Goal: Information Seeking & Learning: Learn about a topic

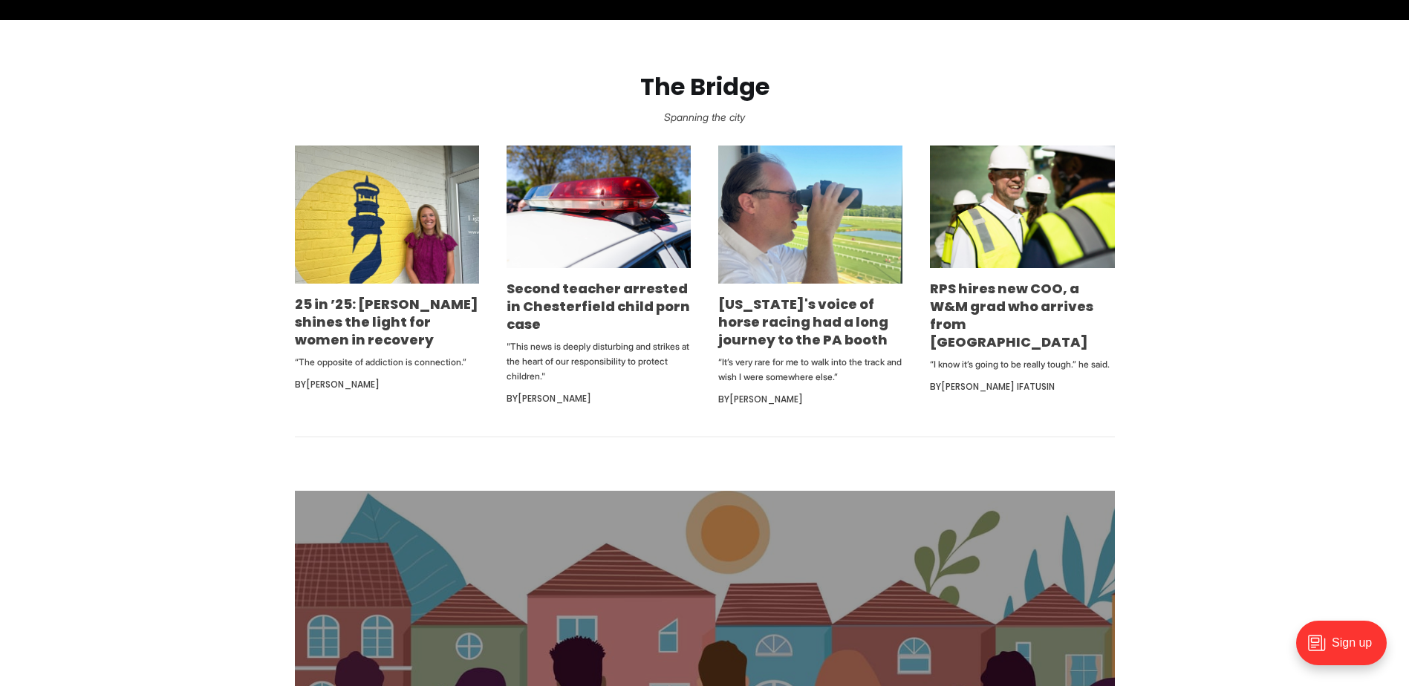
scroll to position [891, 0]
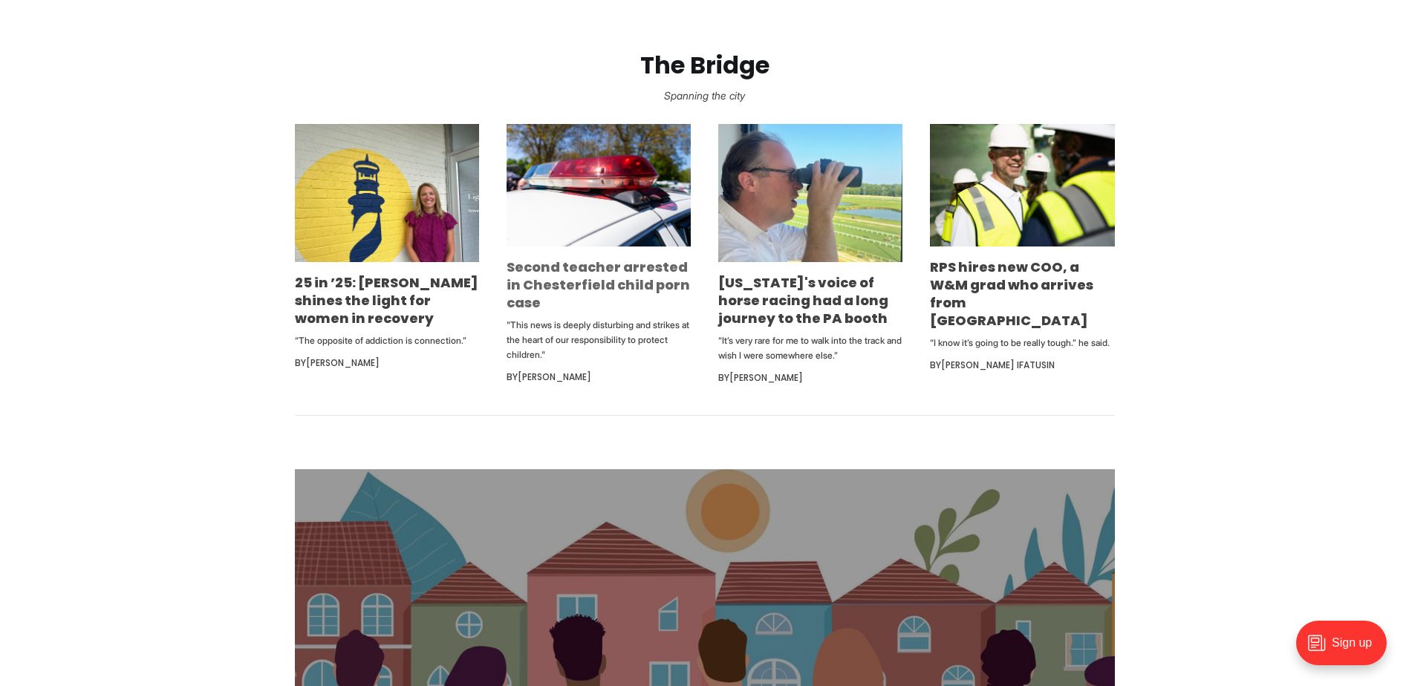
click at [537, 276] on link "Second teacher arrested in Chesterfield child porn case" at bounding box center [598, 285] width 183 height 54
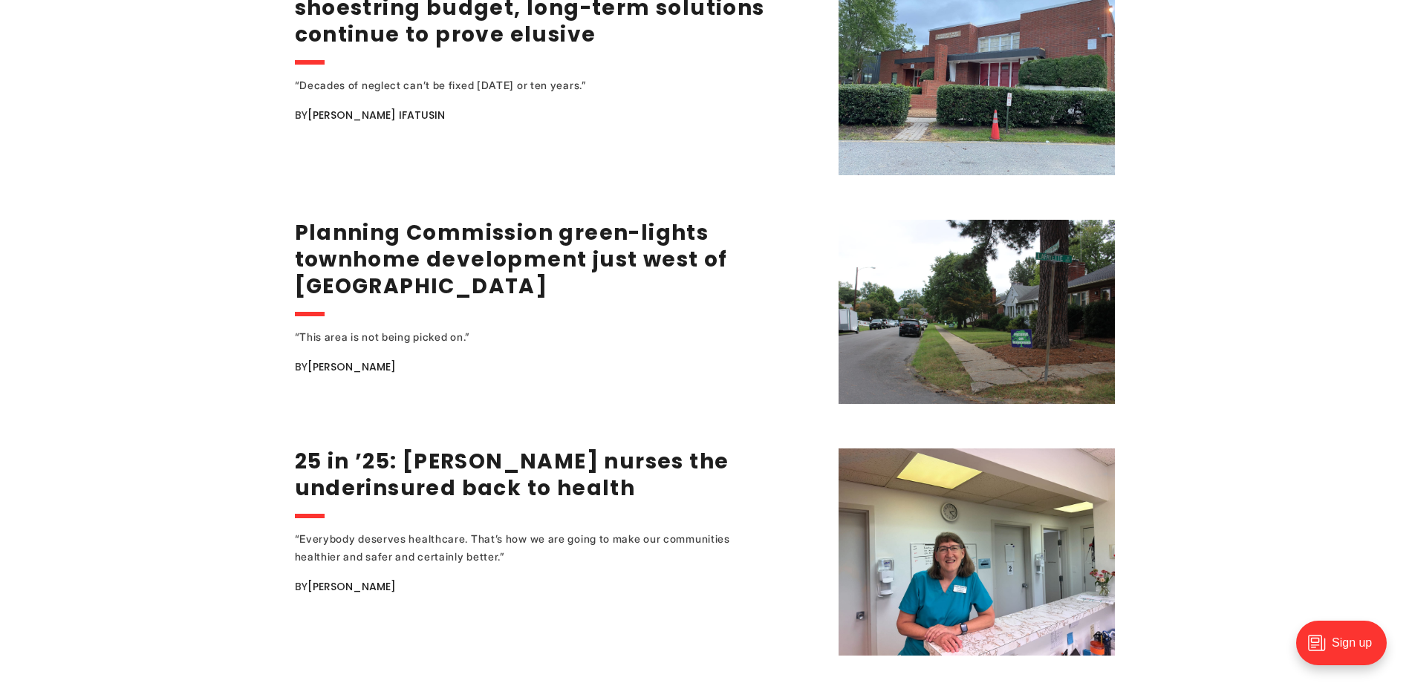
scroll to position [2080, 0]
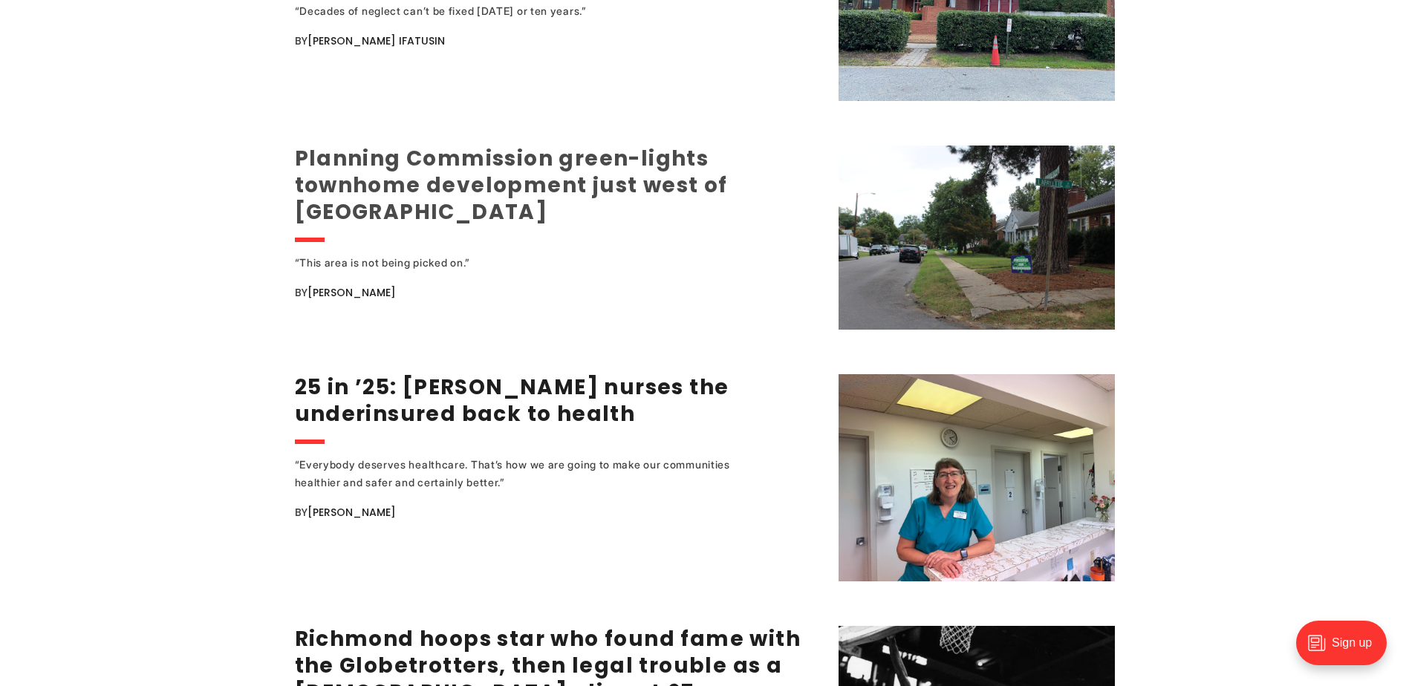
click at [340, 183] on link "Planning Commission green-lights townhome development just west of [GEOGRAPHIC_…" at bounding box center [511, 185] width 433 height 82
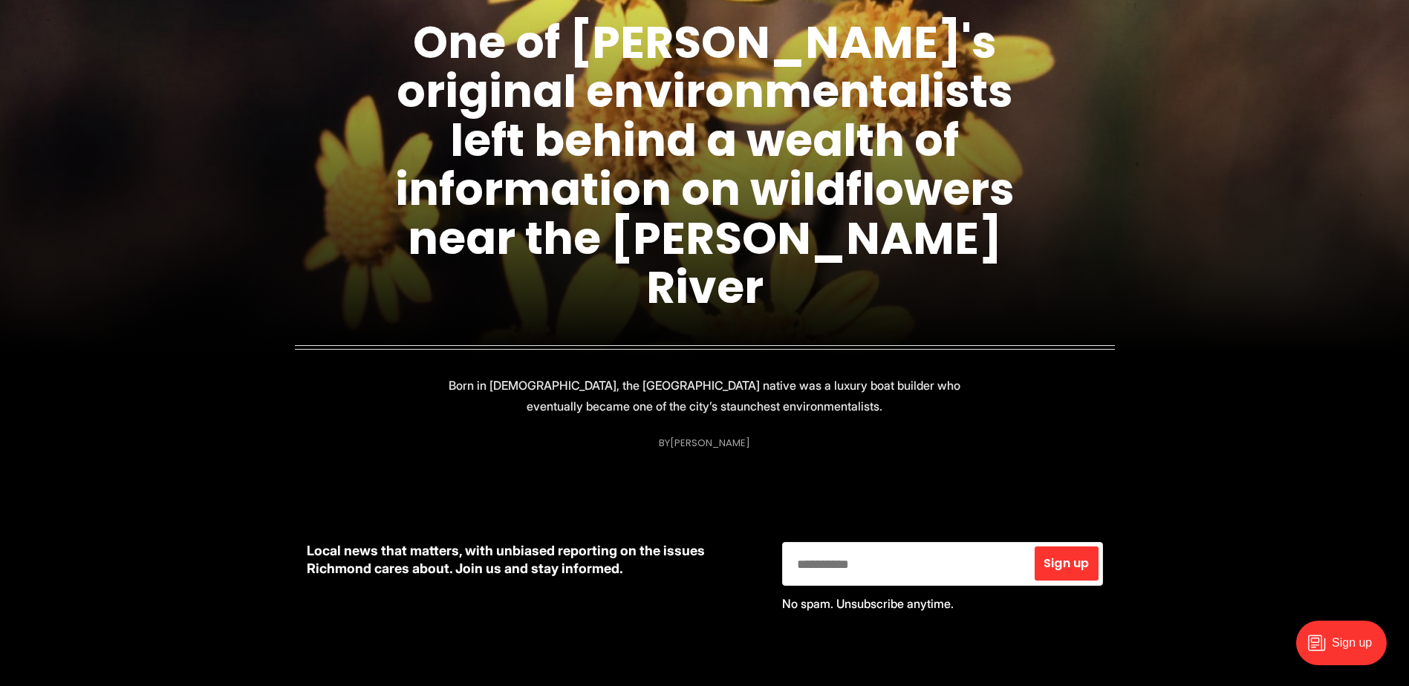
scroll to position [149, 0]
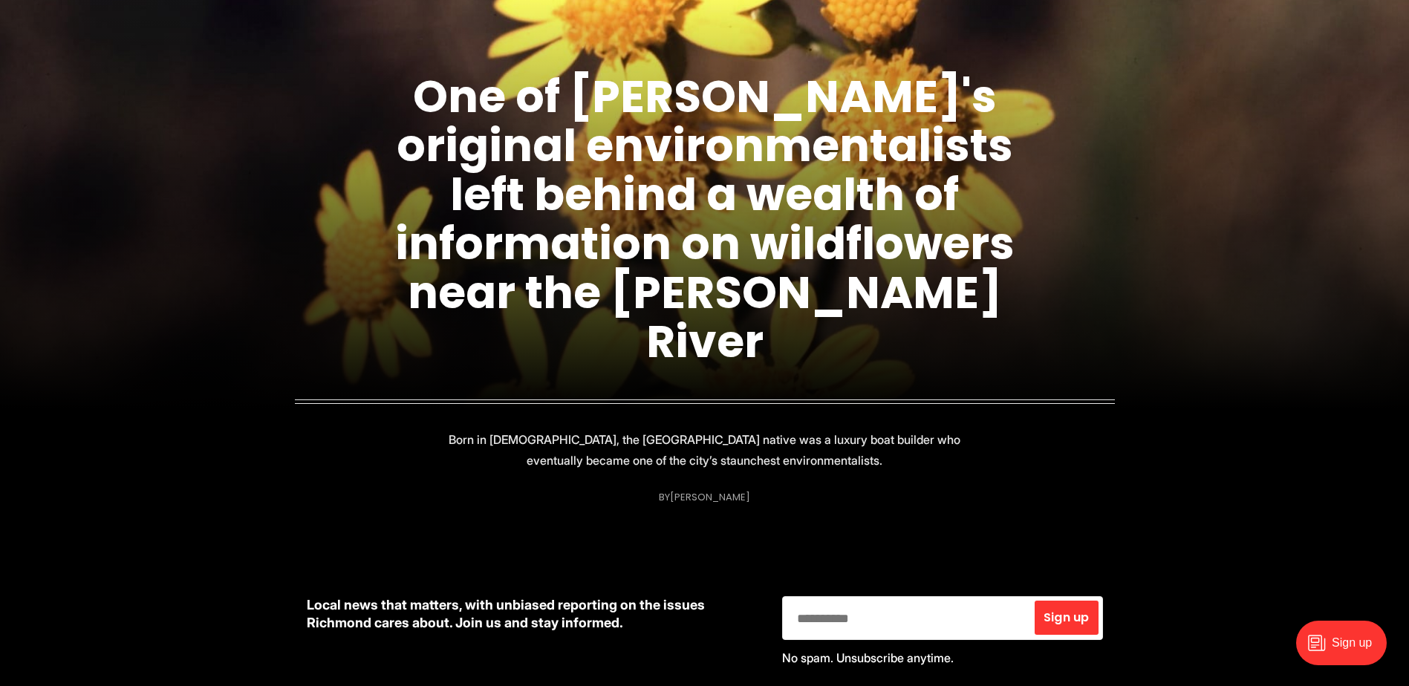
click at [915, 244] on h1 "One of [PERSON_NAME]'s original environmentalists left behind a wealth of infor…" at bounding box center [705, 219] width 669 height 294
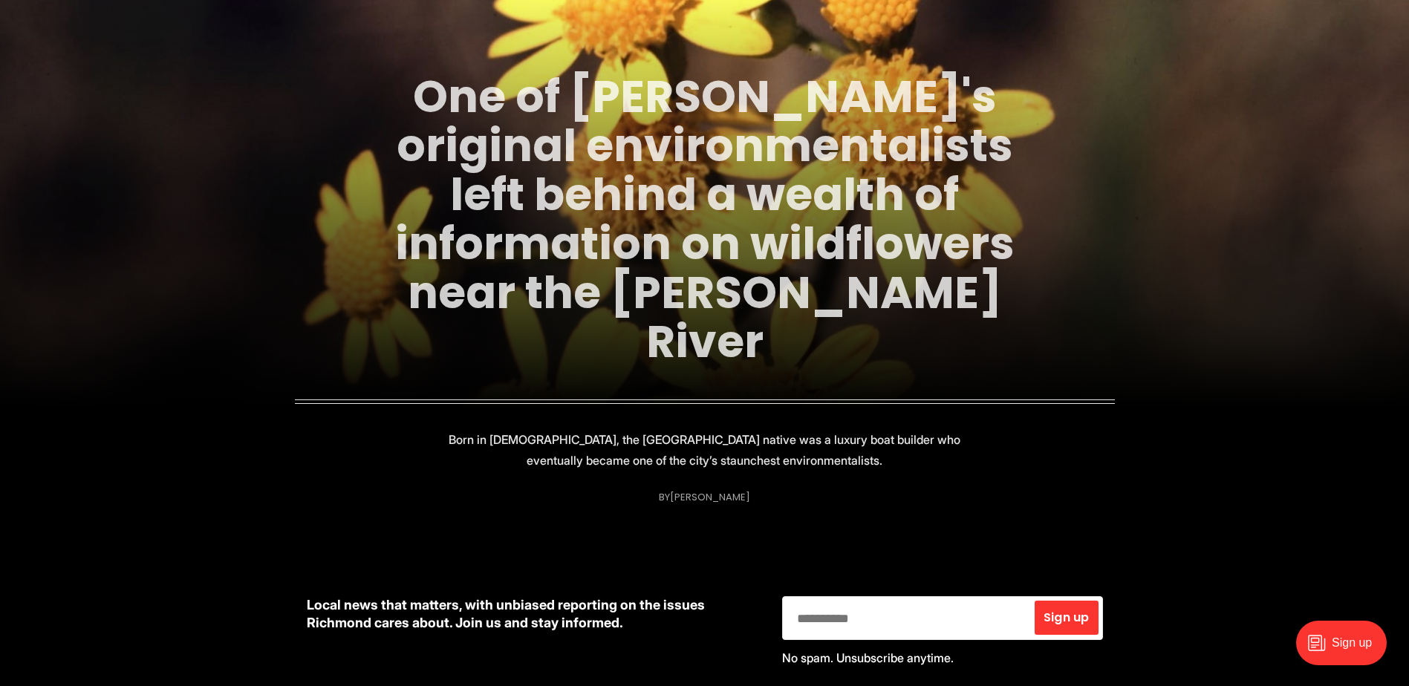
click at [545, 216] on link "One of [PERSON_NAME]'s original environmentalists left behind a wealth of infor…" at bounding box center [705, 219] width 620 height 308
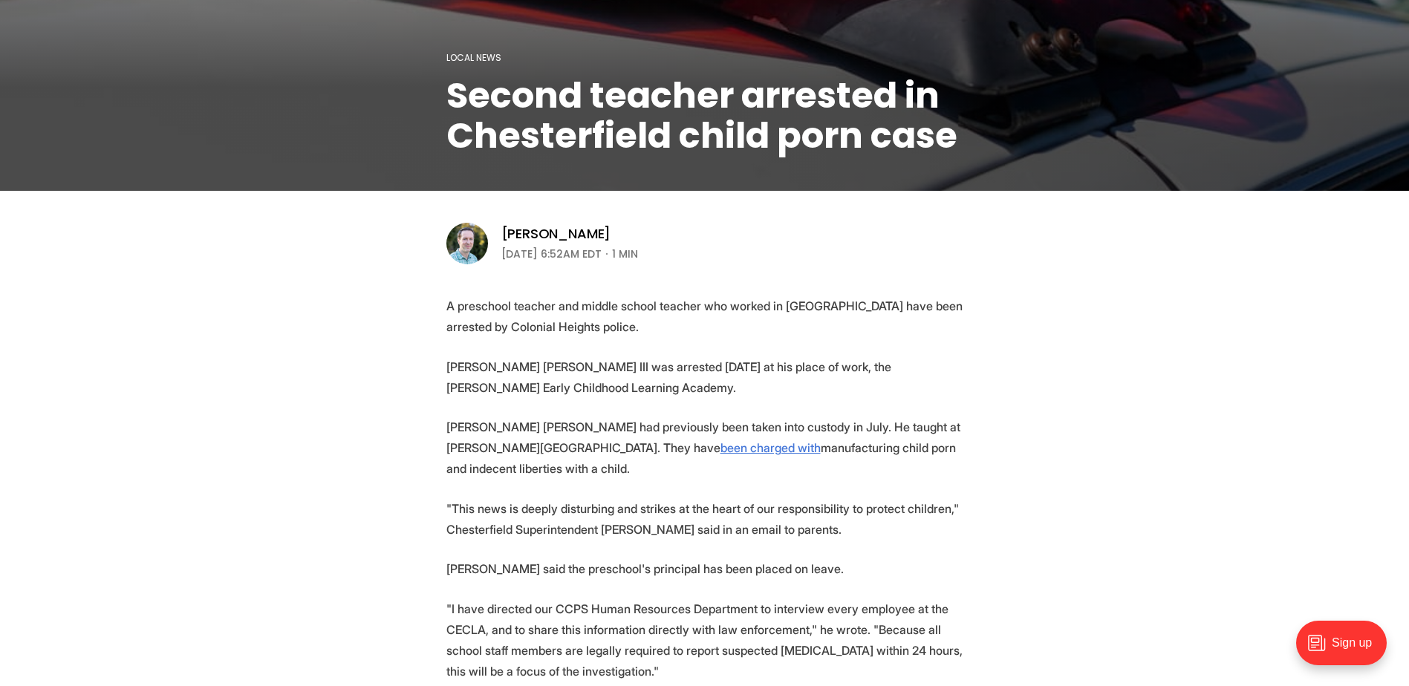
scroll to position [371, 0]
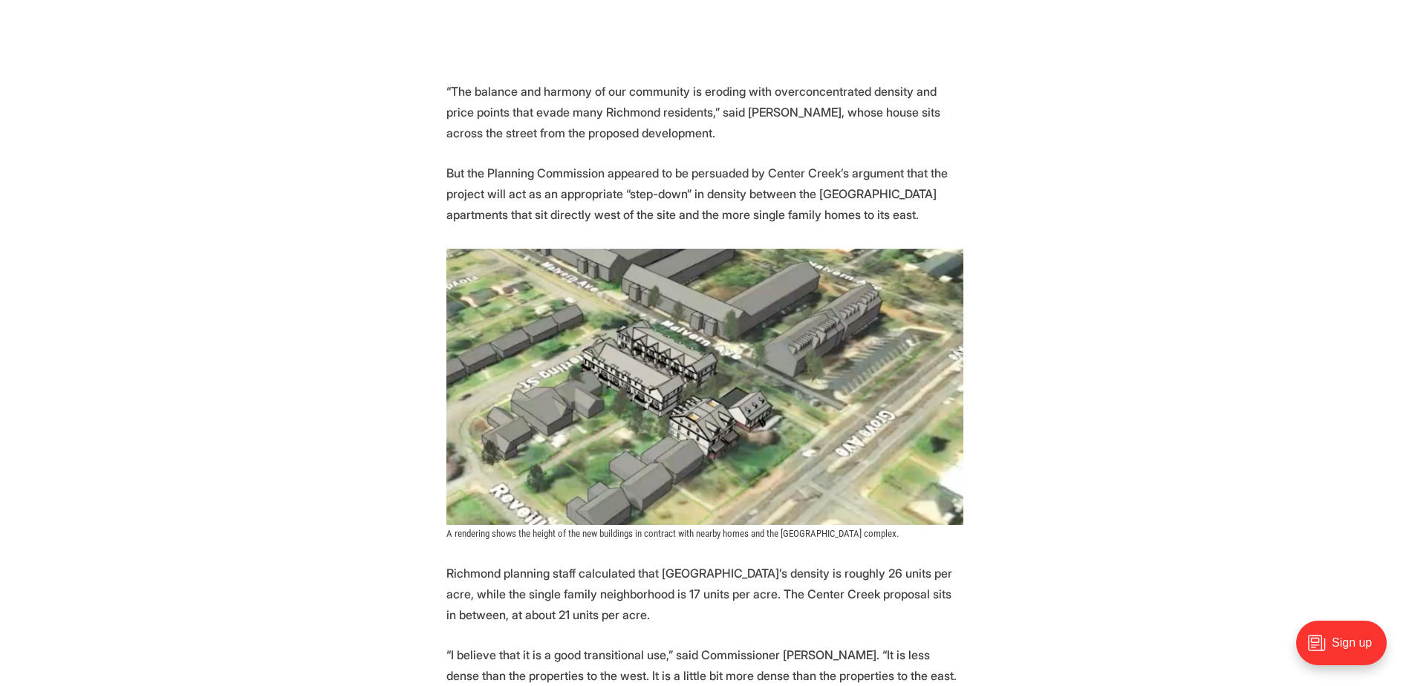
scroll to position [1337, 0]
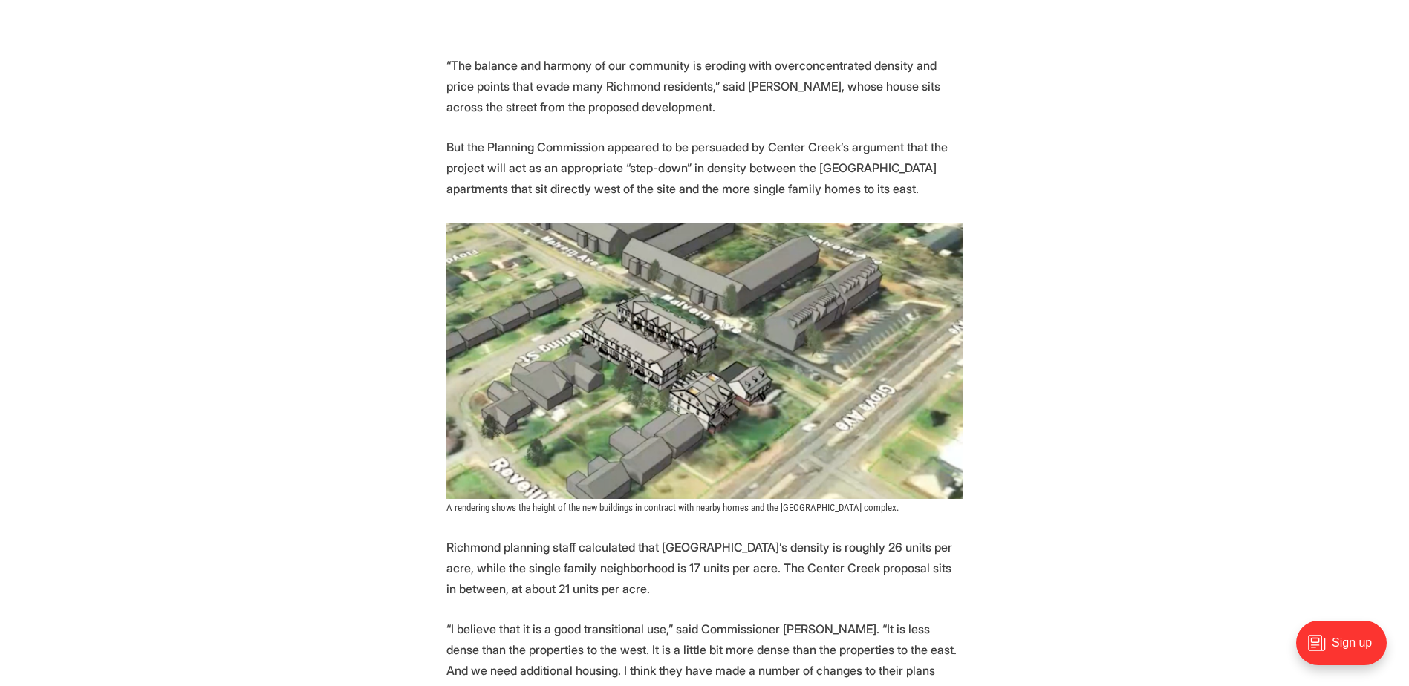
click at [652, 306] on img at bounding box center [704, 361] width 517 height 276
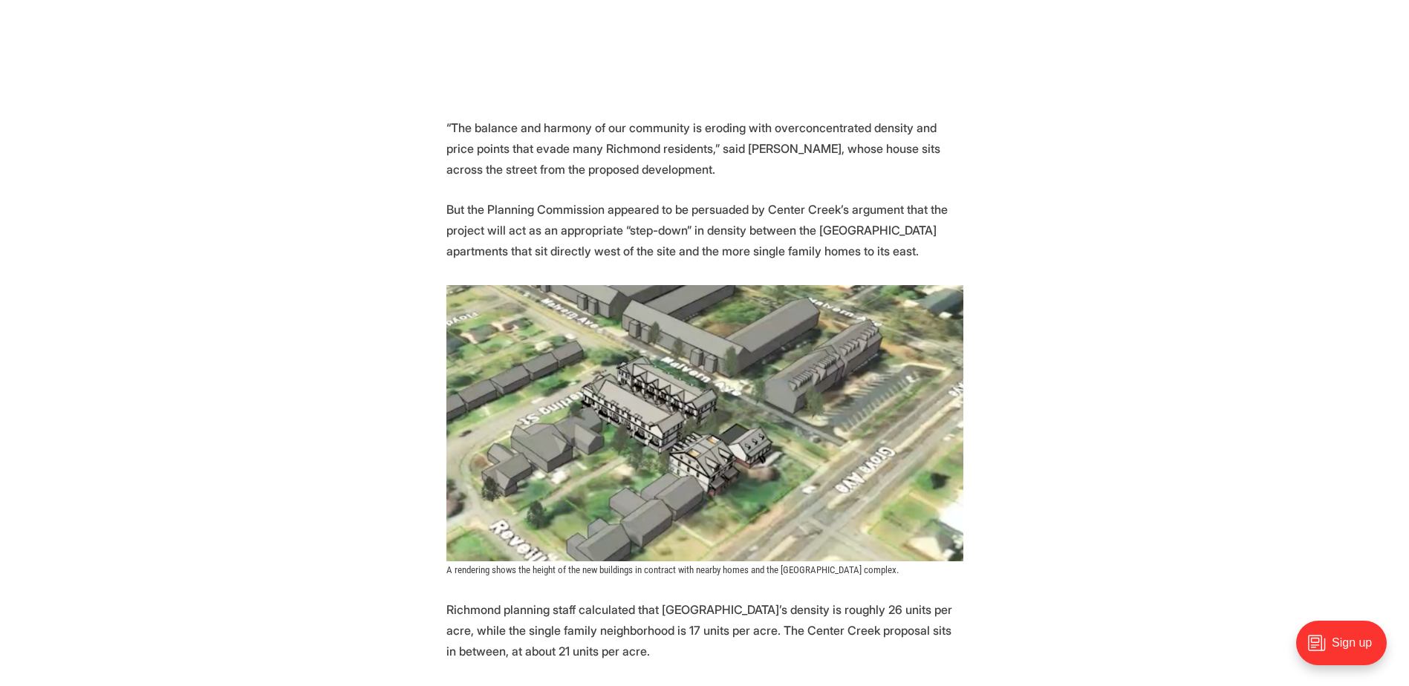
scroll to position [1263, 0]
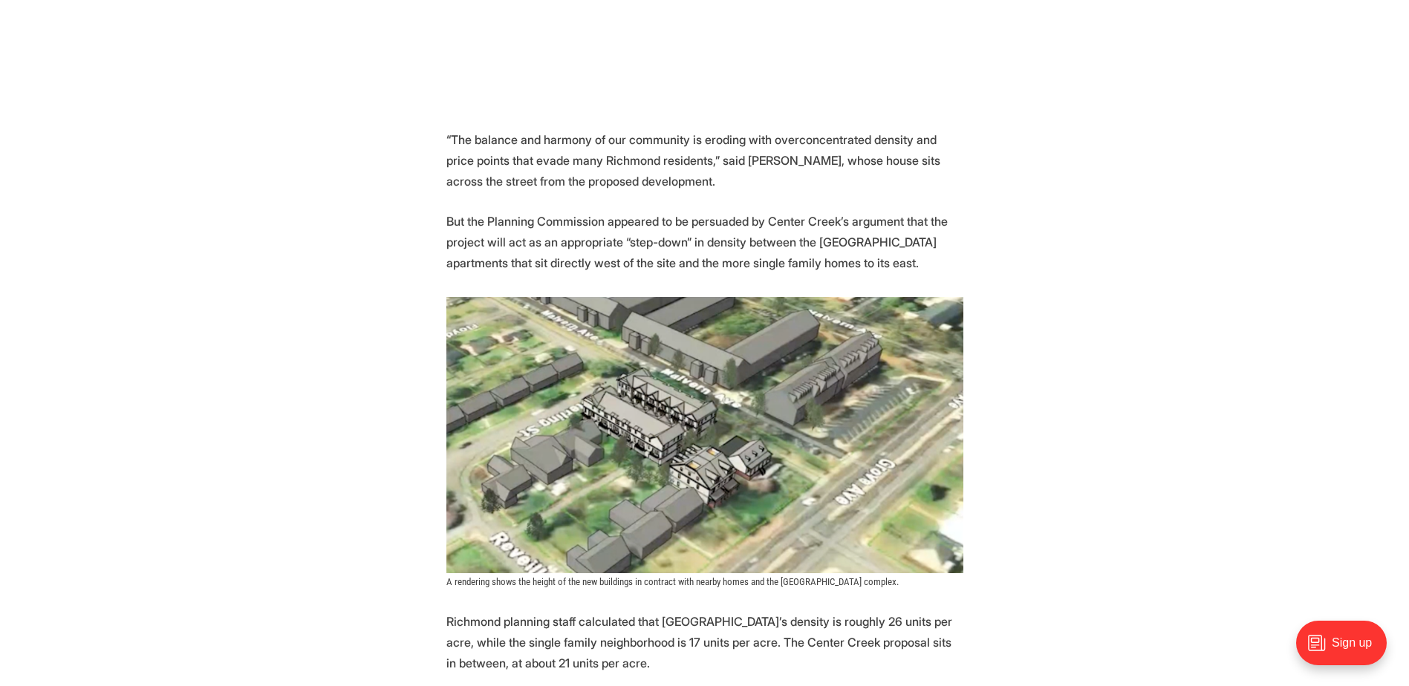
click at [653, 305] on img at bounding box center [704, 435] width 517 height 276
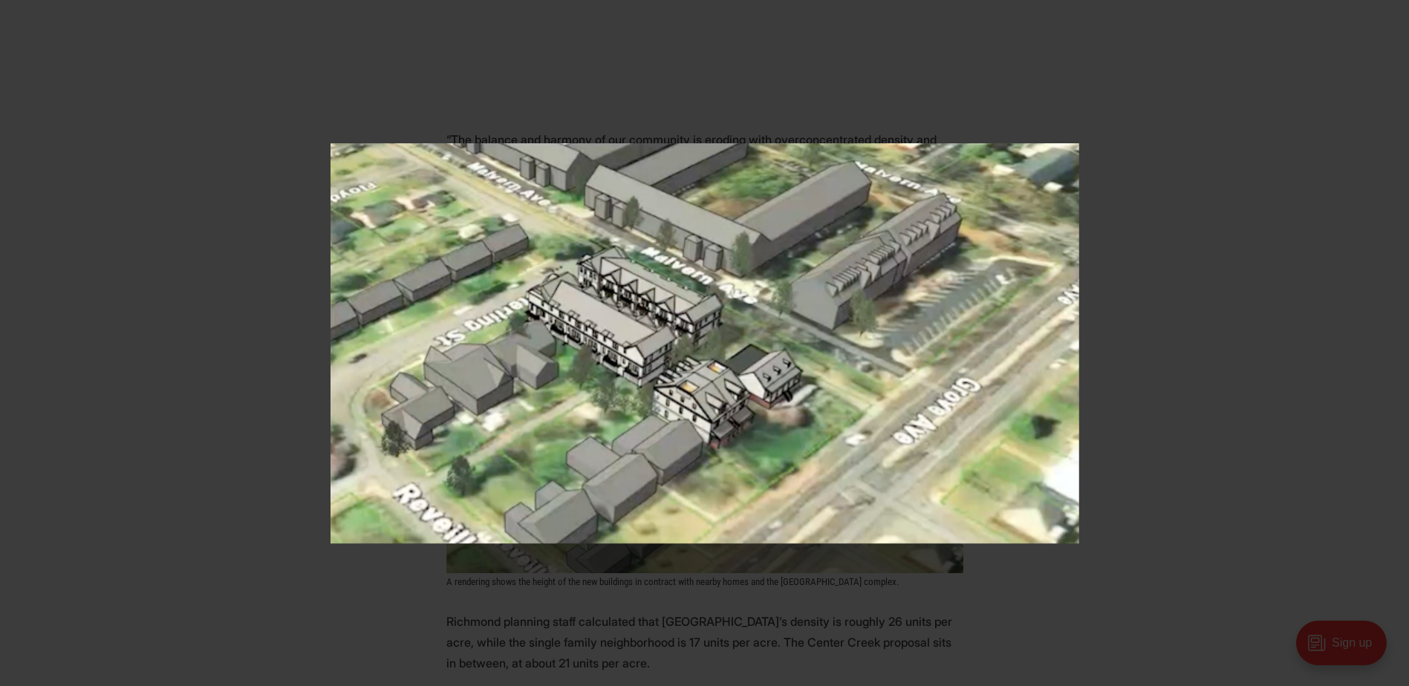
click at [287, 366] on div at bounding box center [704, 343] width 1409 height 686
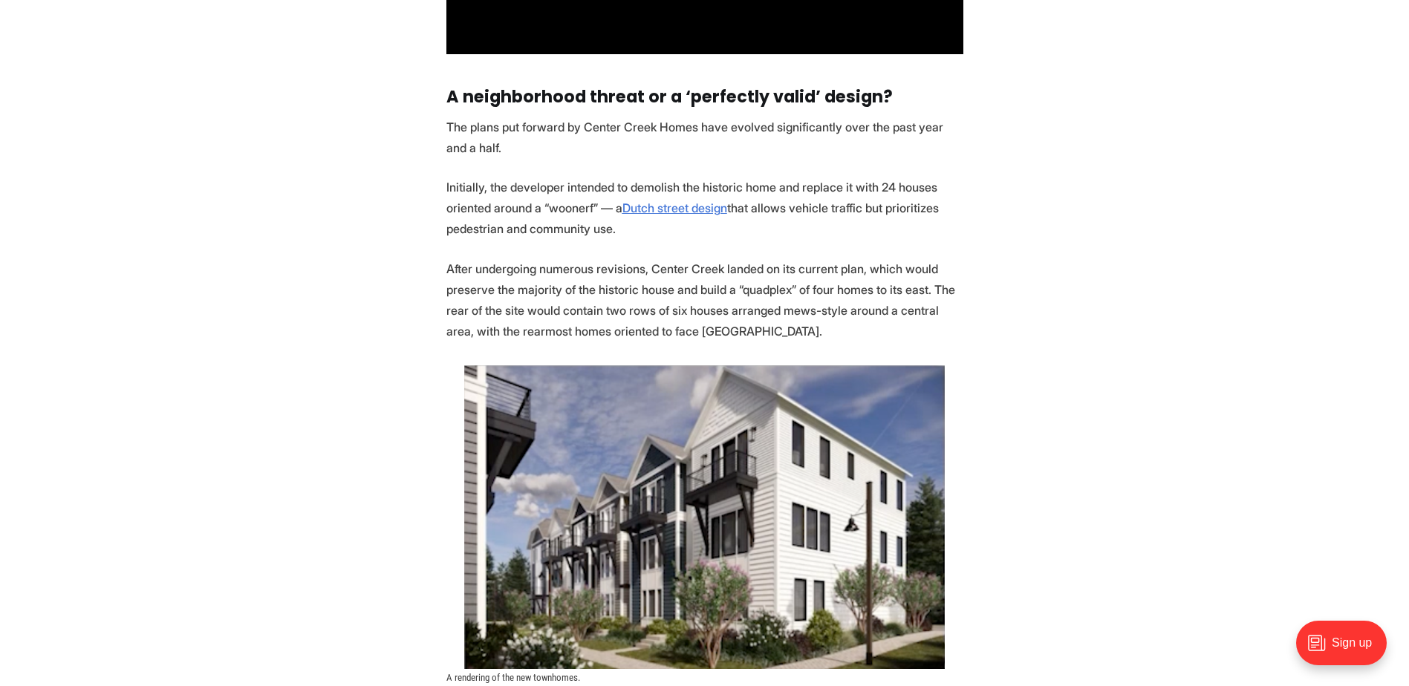
scroll to position [2749, 0]
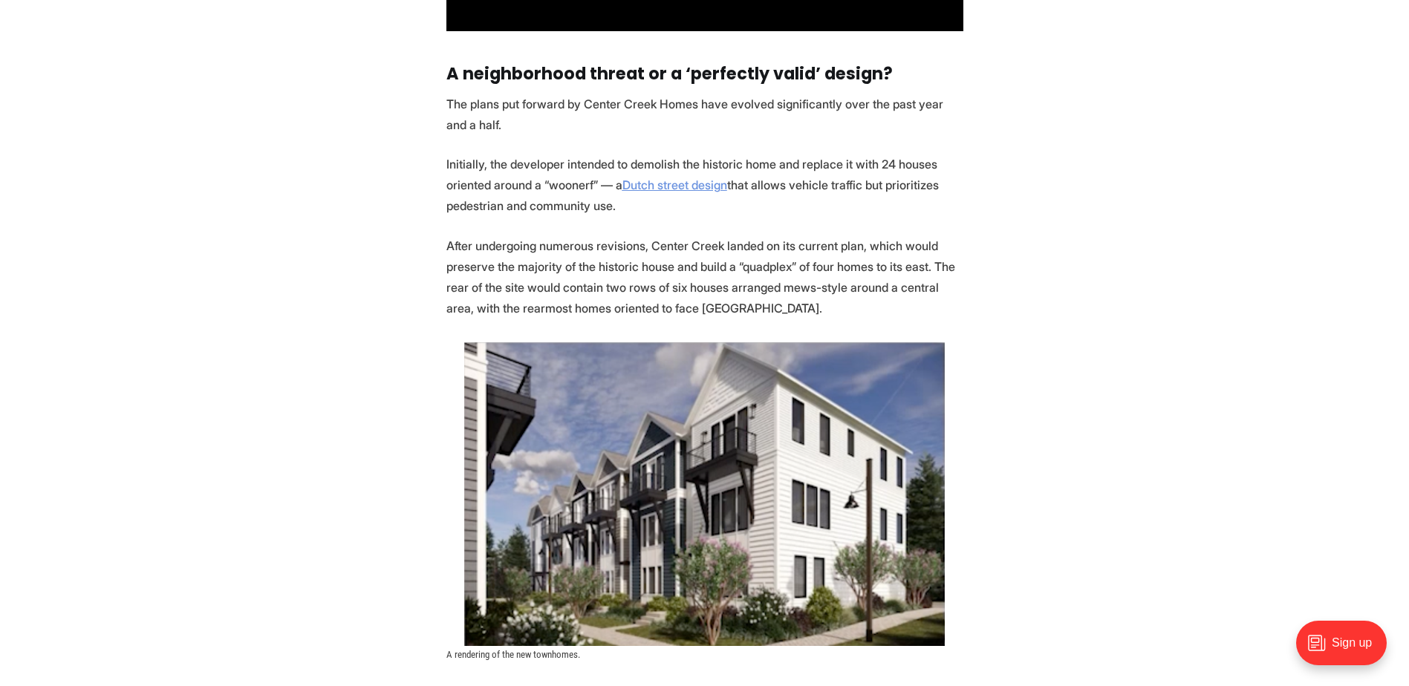
click at [664, 178] on u "Dutch street design" at bounding box center [675, 185] width 105 height 15
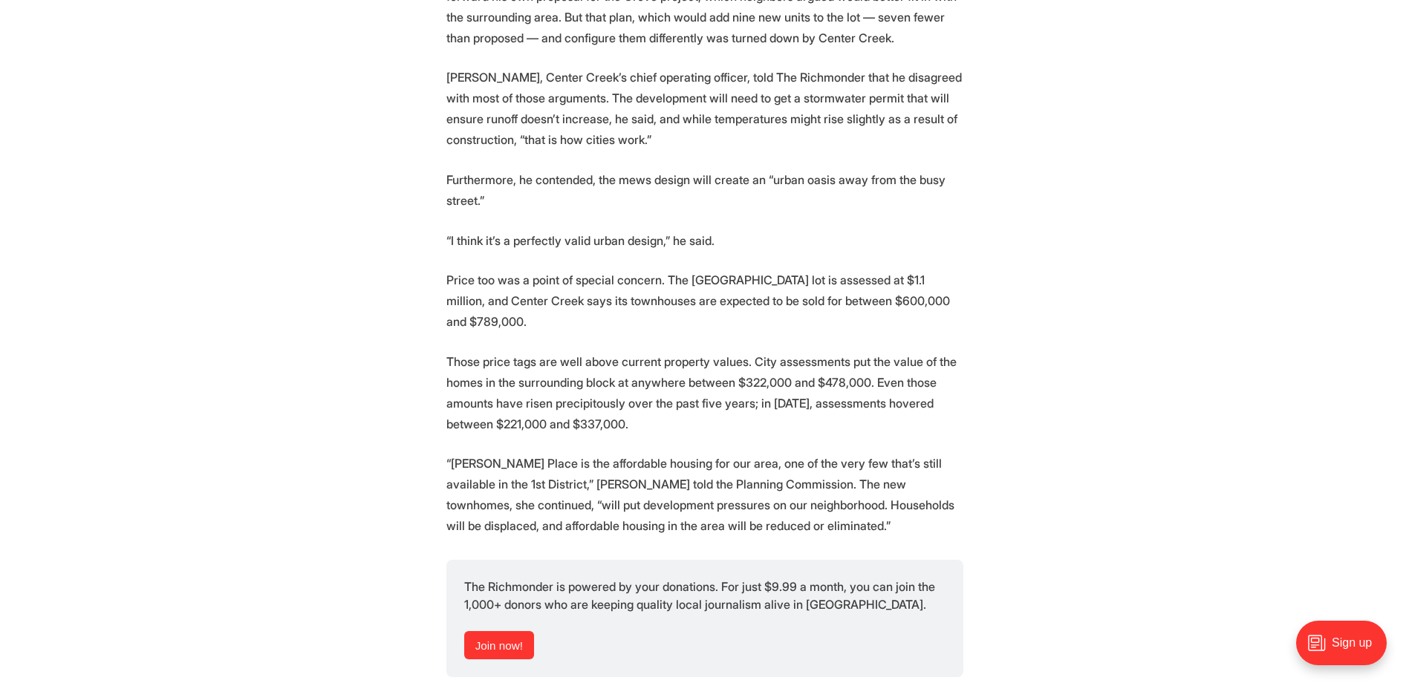
scroll to position [4235, 0]
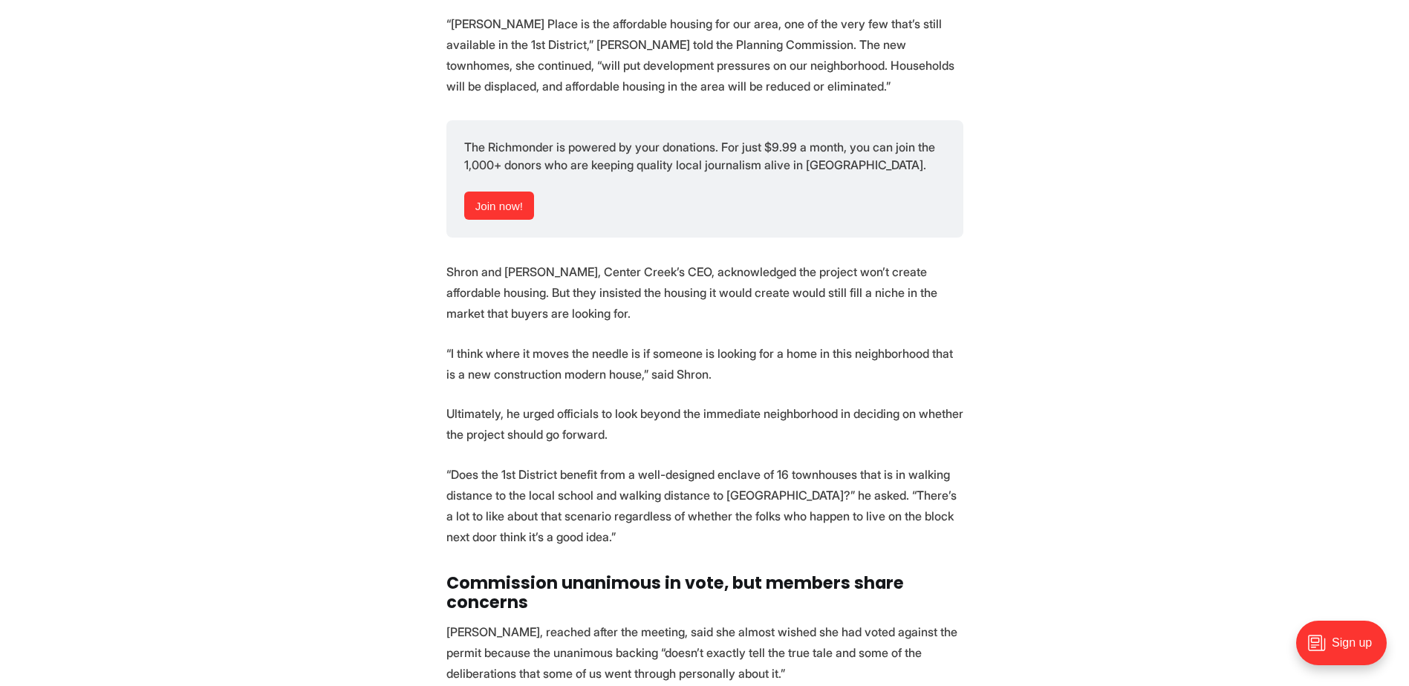
scroll to position [4606, 0]
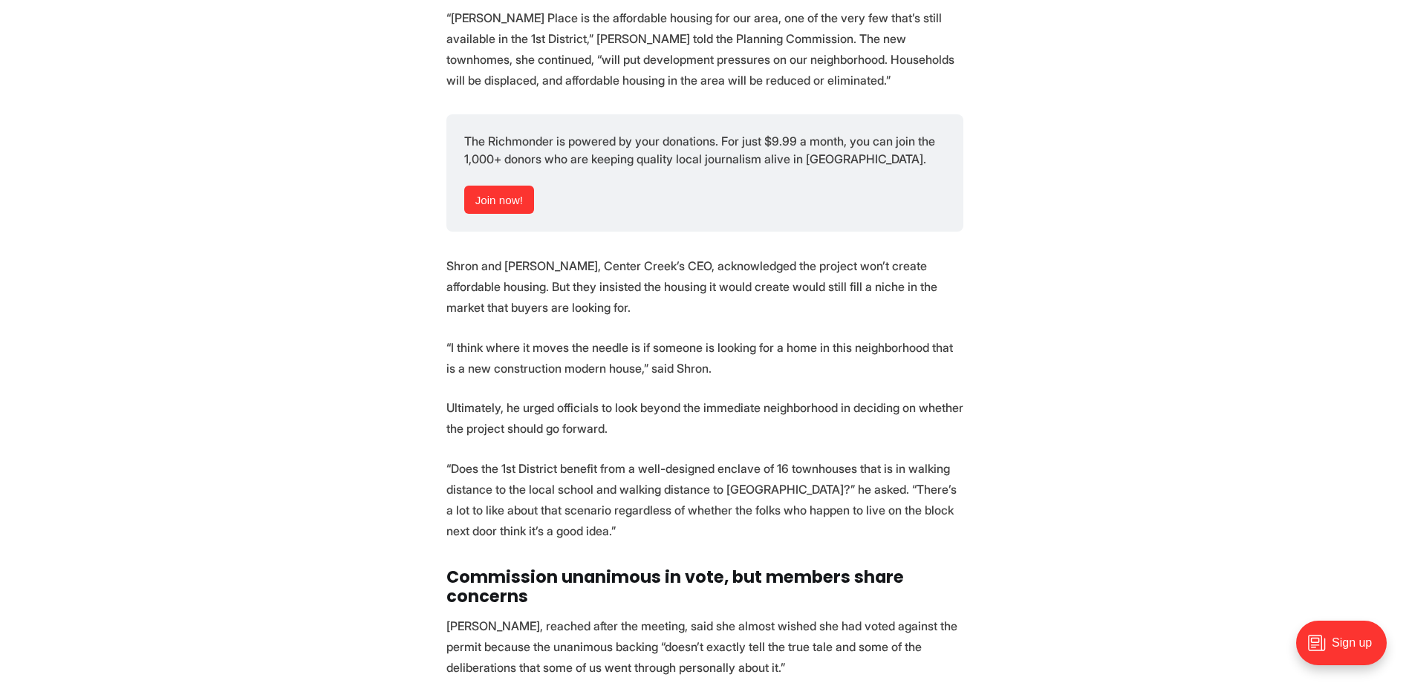
click at [446, 256] on p "Shron and Dan Magder, Center Creek’s CEO, acknowledged the project won’t create…" at bounding box center [704, 287] width 517 height 62
click at [449, 256] on p "Shron and Dan Magder, Center Creek’s CEO, acknowledged the project won’t create…" at bounding box center [704, 287] width 517 height 62
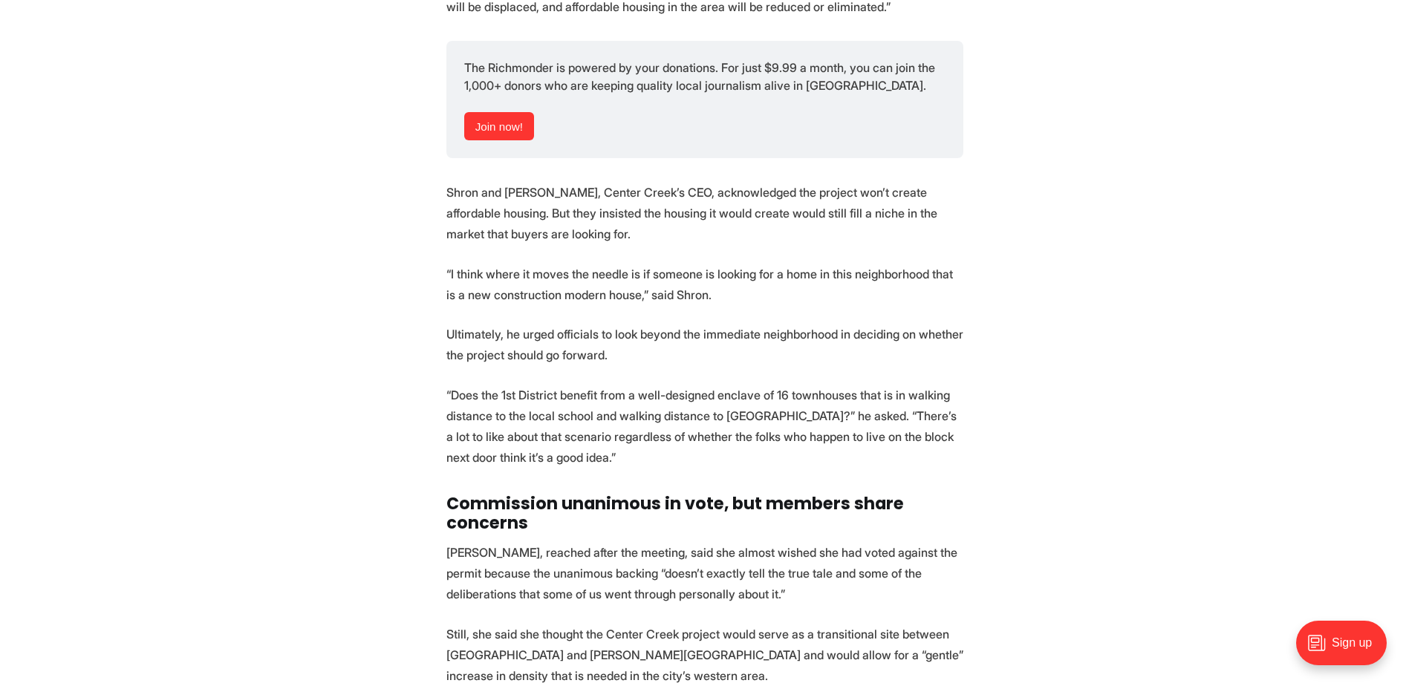
scroll to position [4680, 0]
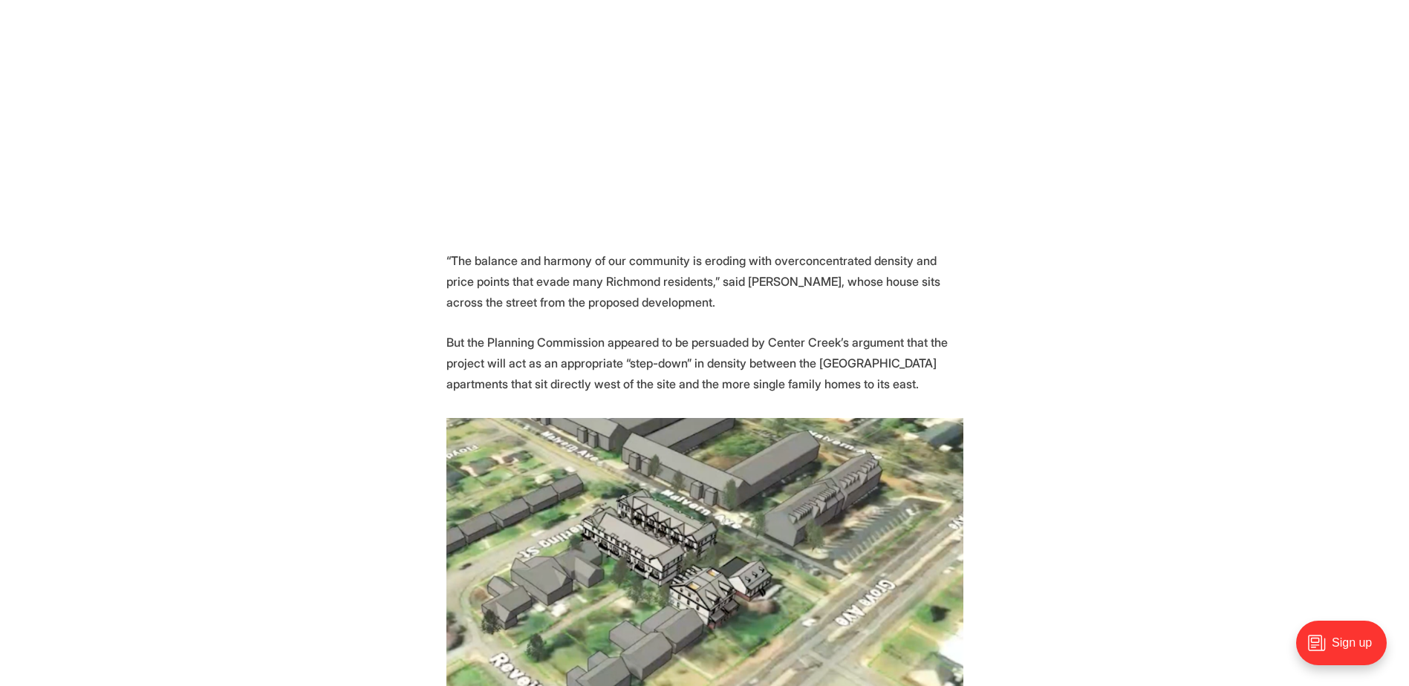
scroll to position [1337, 0]
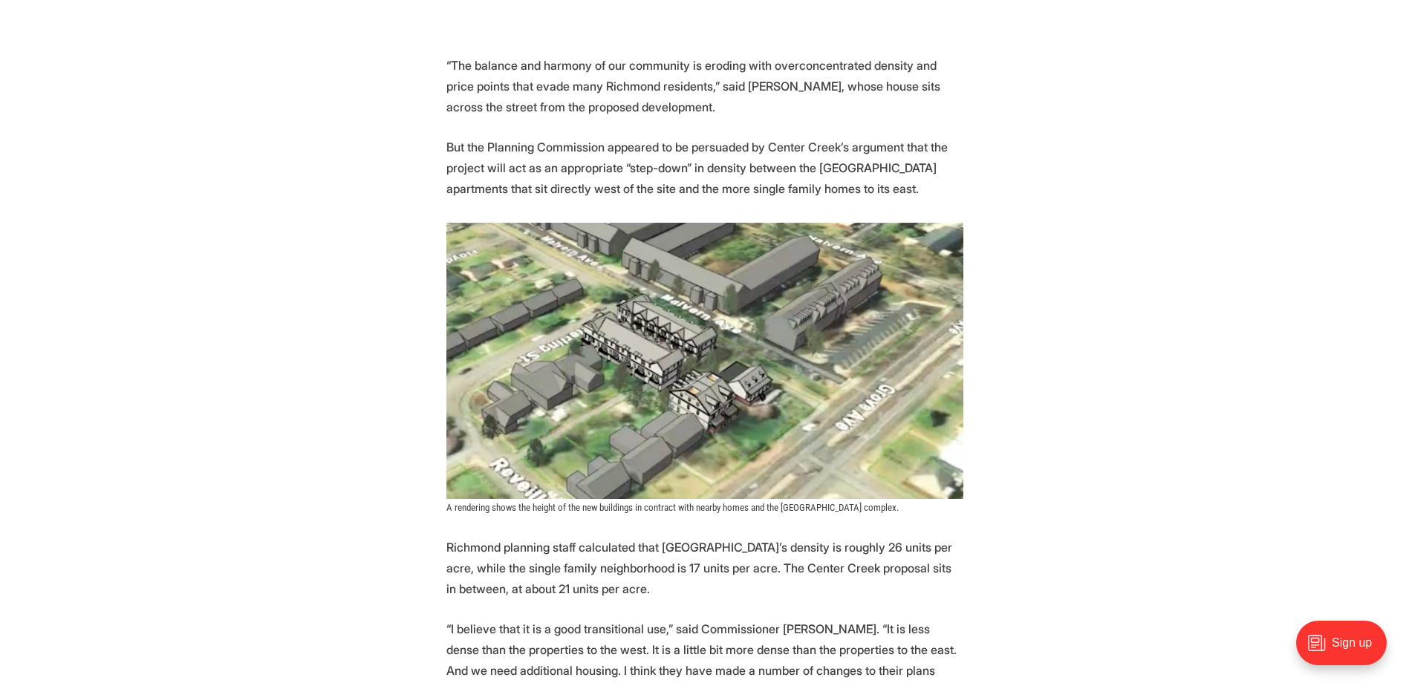
click at [648, 354] on img at bounding box center [704, 361] width 517 height 276
click at [631, 365] on img at bounding box center [704, 361] width 517 height 276
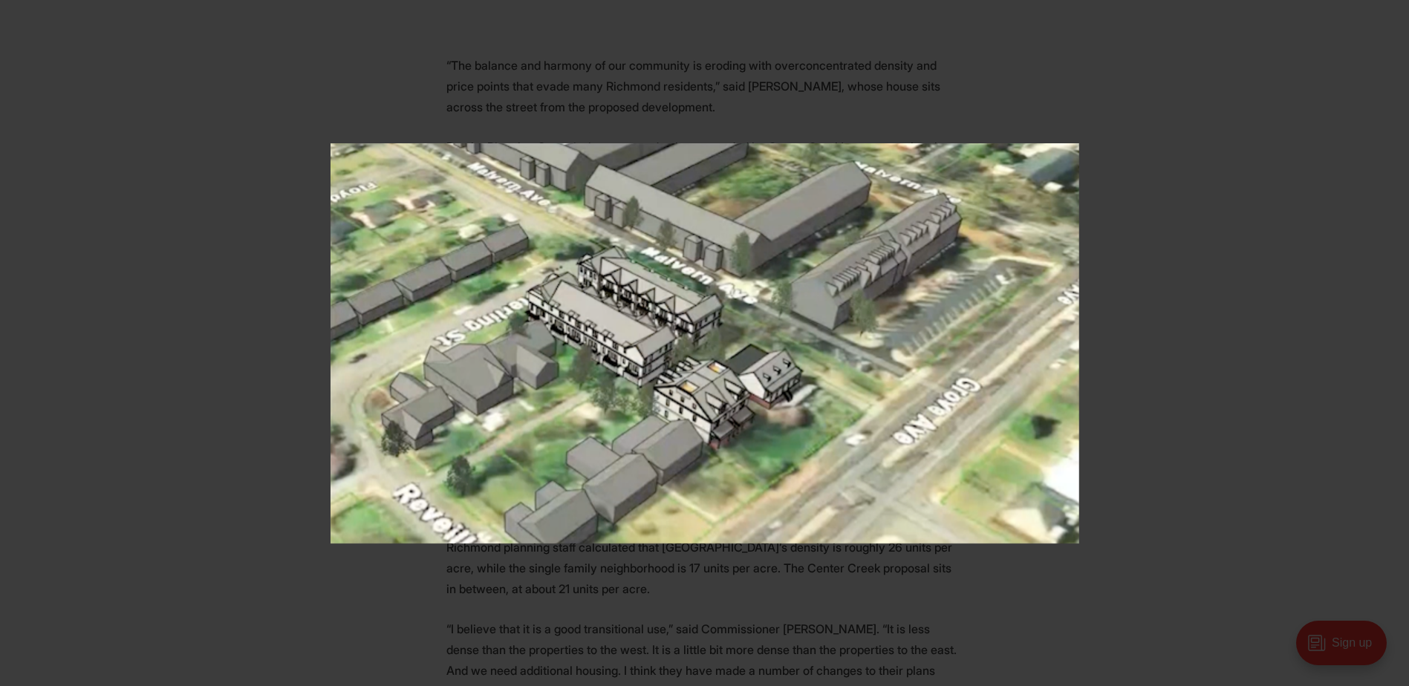
click at [645, 292] on img at bounding box center [705, 343] width 749 height 400
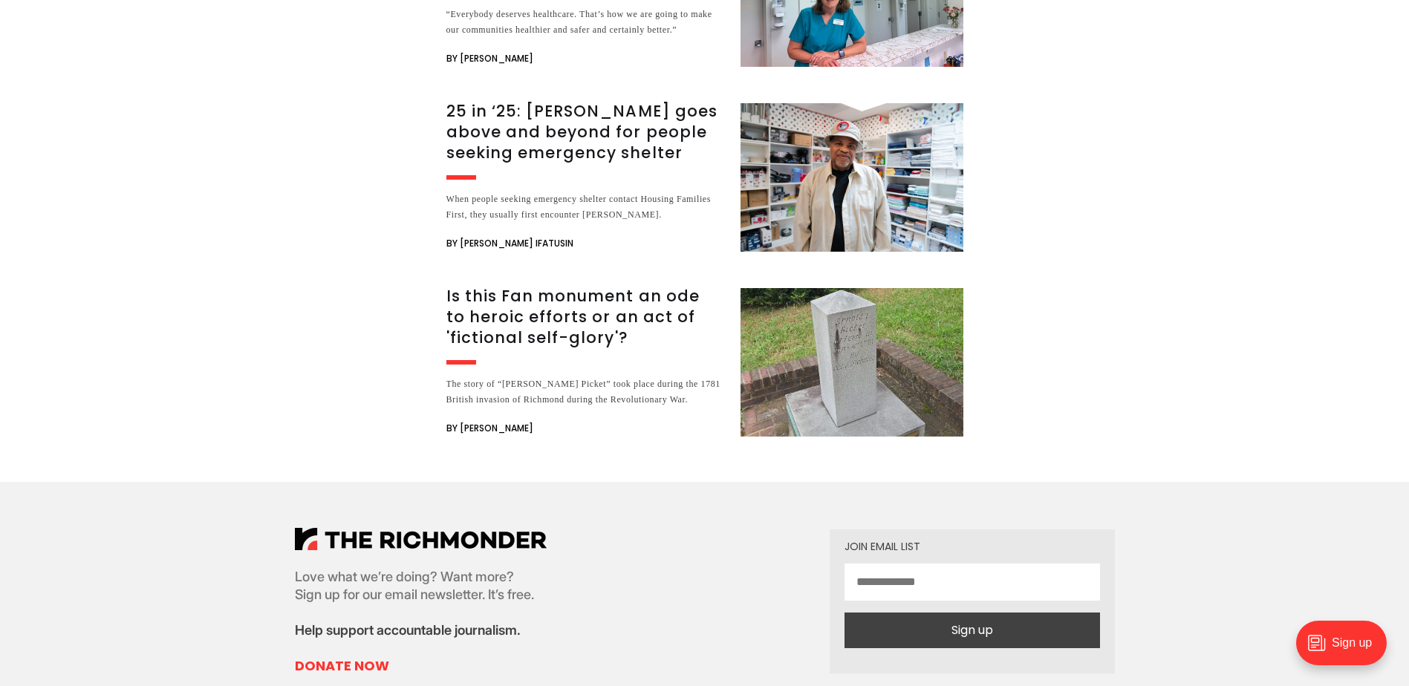
scroll to position [9361, 0]
